Goal: Information Seeking & Learning: Learn about a topic

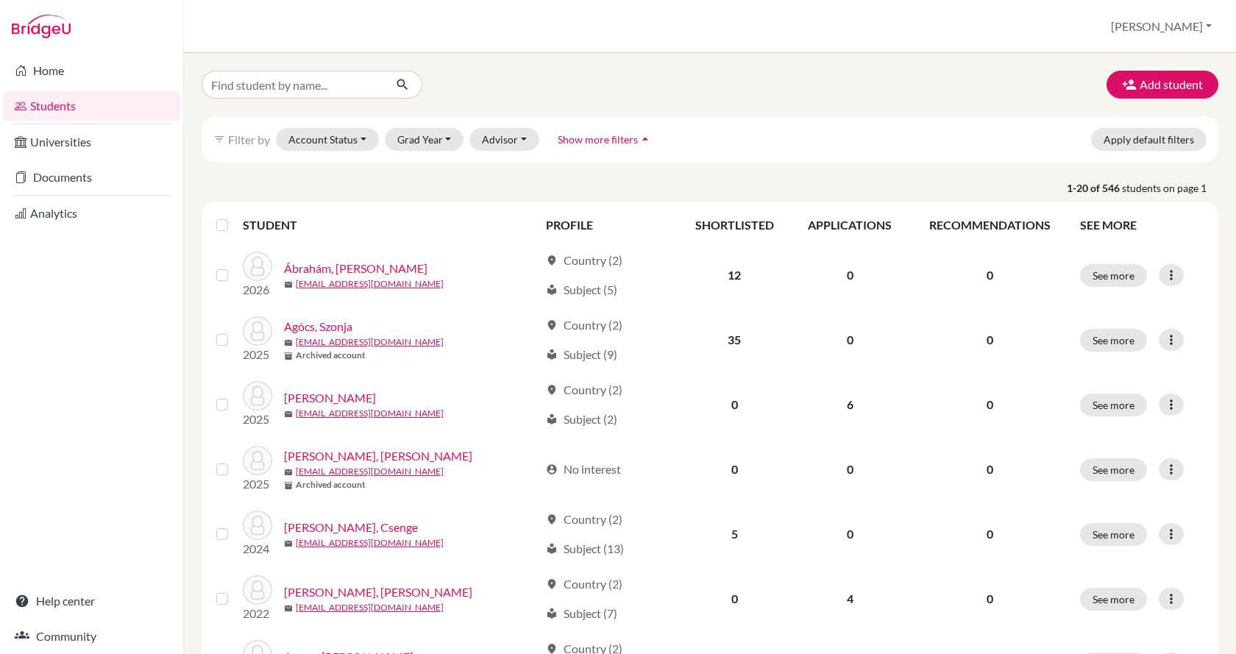
click at [89, 104] on link "Students" at bounding box center [91, 105] width 177 height 29
click at [56, 207] on link "Analytics" at bounding box center [91, 213] width 177 height 29
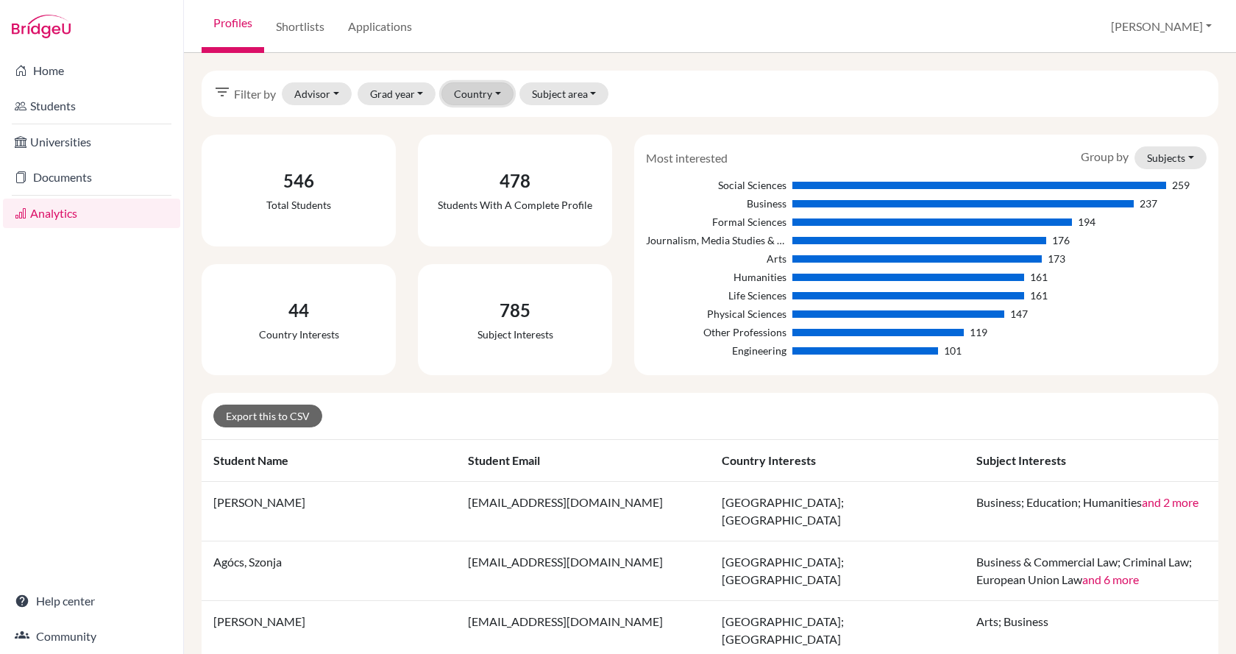
click at [500, 97] on button "Country" at bounding box center [477, 93] width 72 height 23
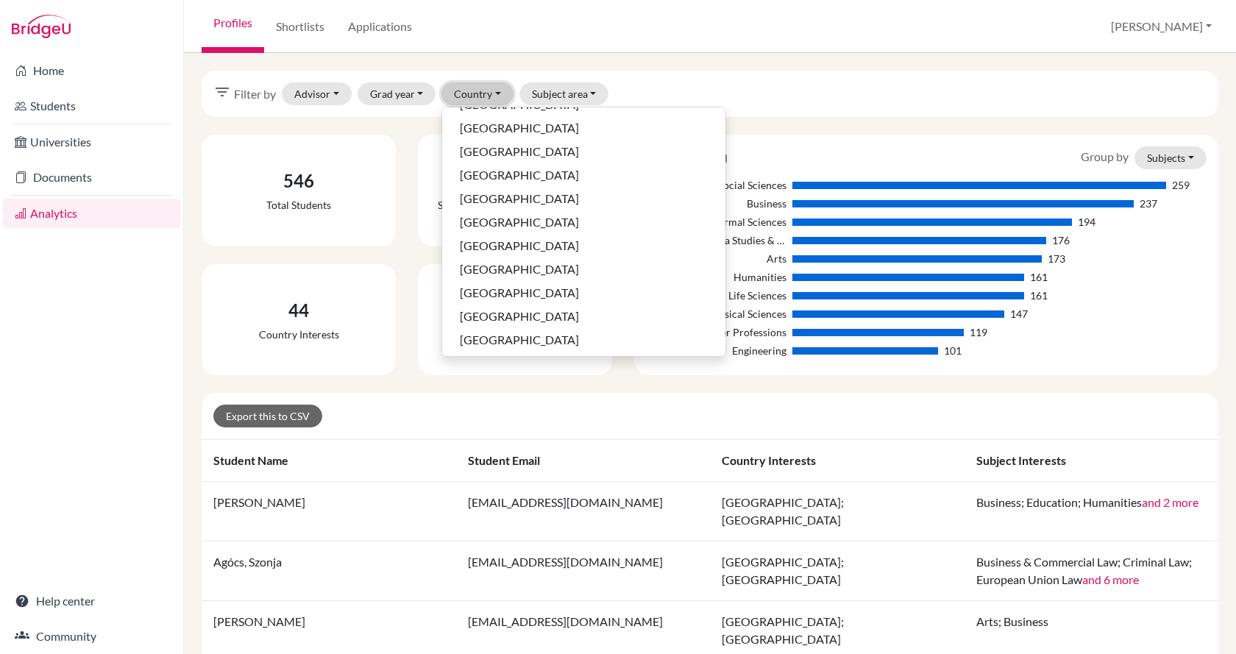
scroll to position [799, 0]
click at [572, 346] on span "United States of America" at bounding box center [519, 338] width 119 height 18
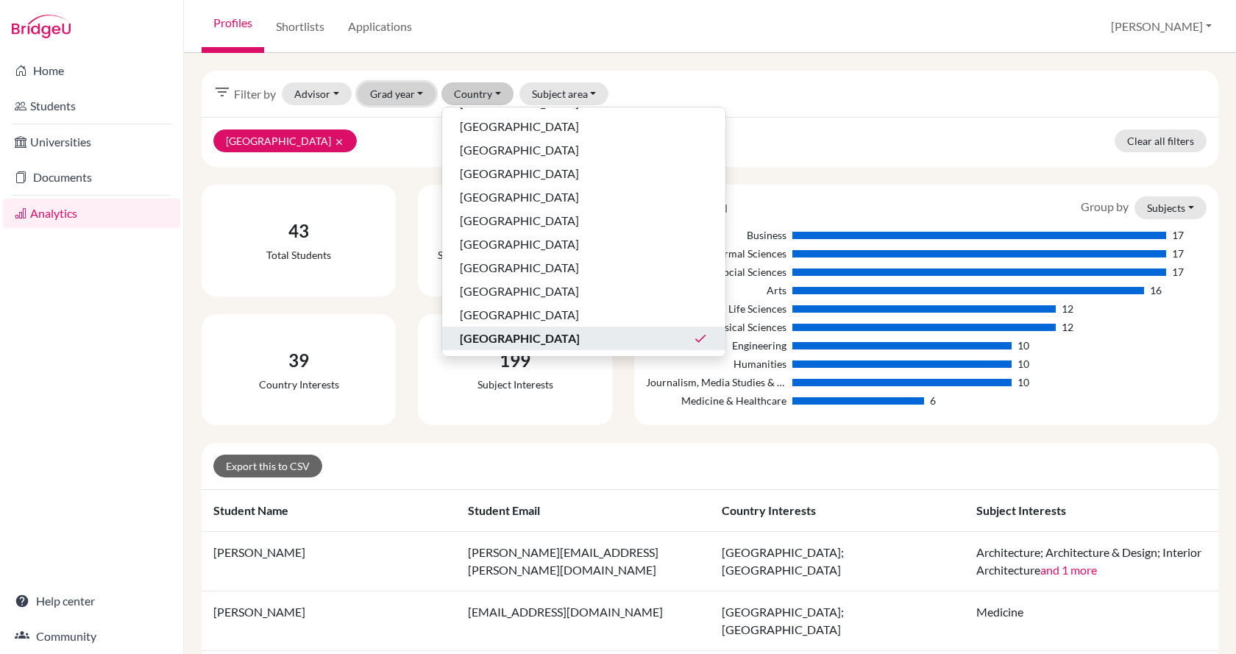
click at [419, 95] on button "Grad year" at bounding box center [396, 93] width 79 height 23
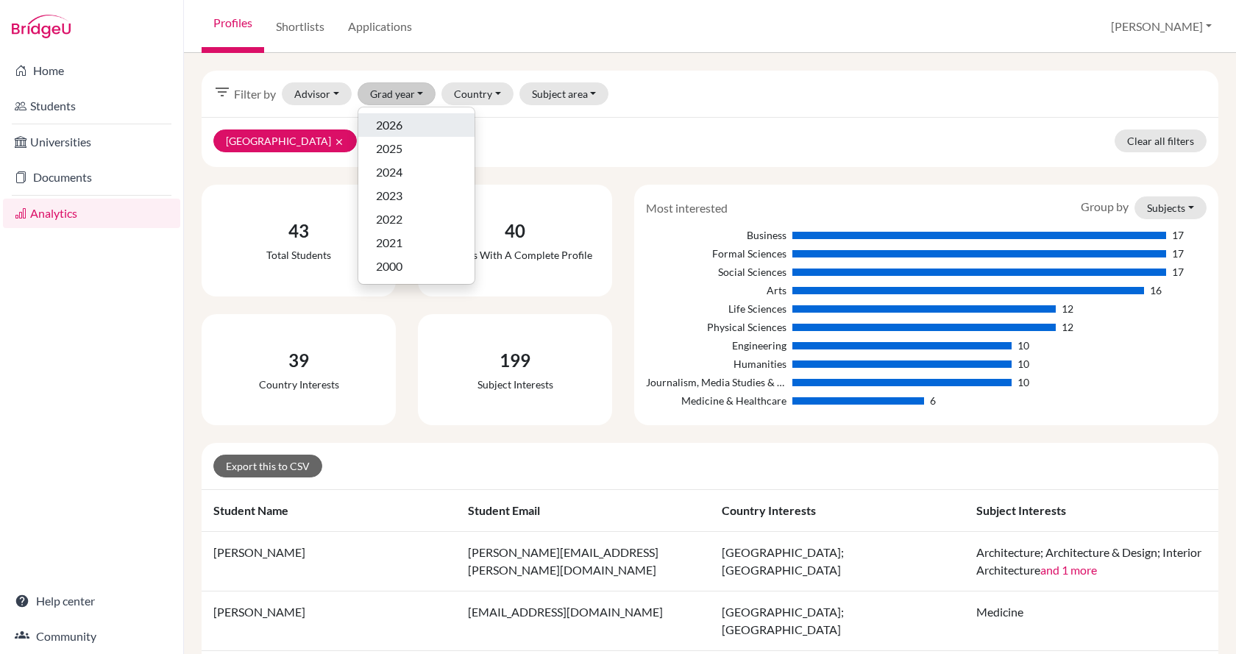
click at [410, 124] on div "2026" at bounding box center [416, 125] width 81 height 18
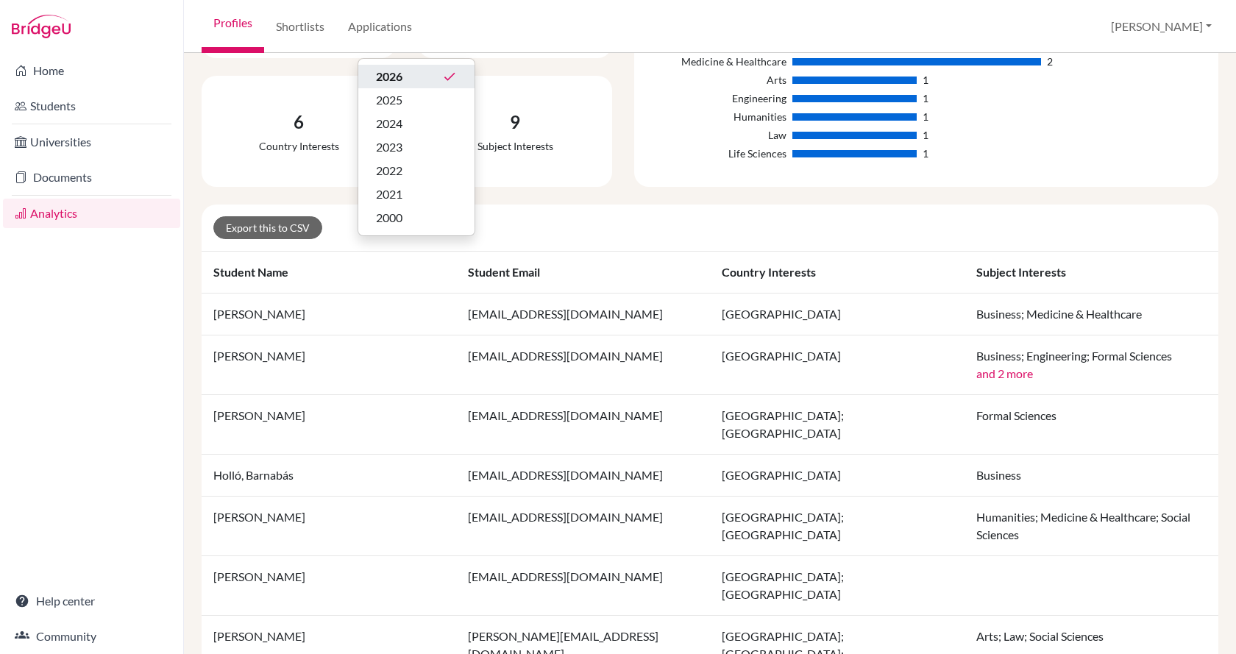
scroll to position [242, 0]
